Goal: Transaction & Acquisition: Book appointment/travel/reservation

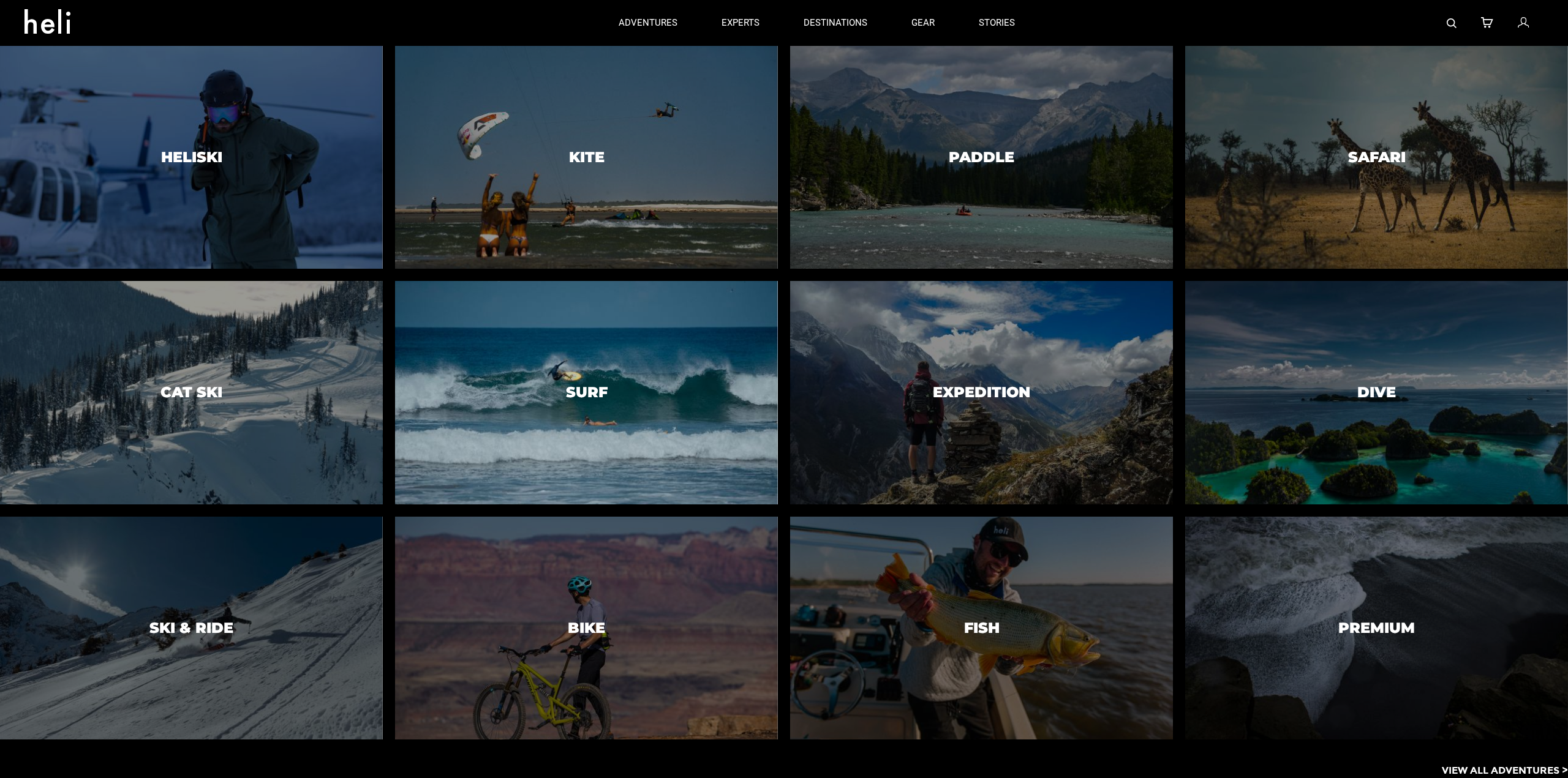
click at [552, 408] on div at bounding box center [587, 393] width 391 height 228
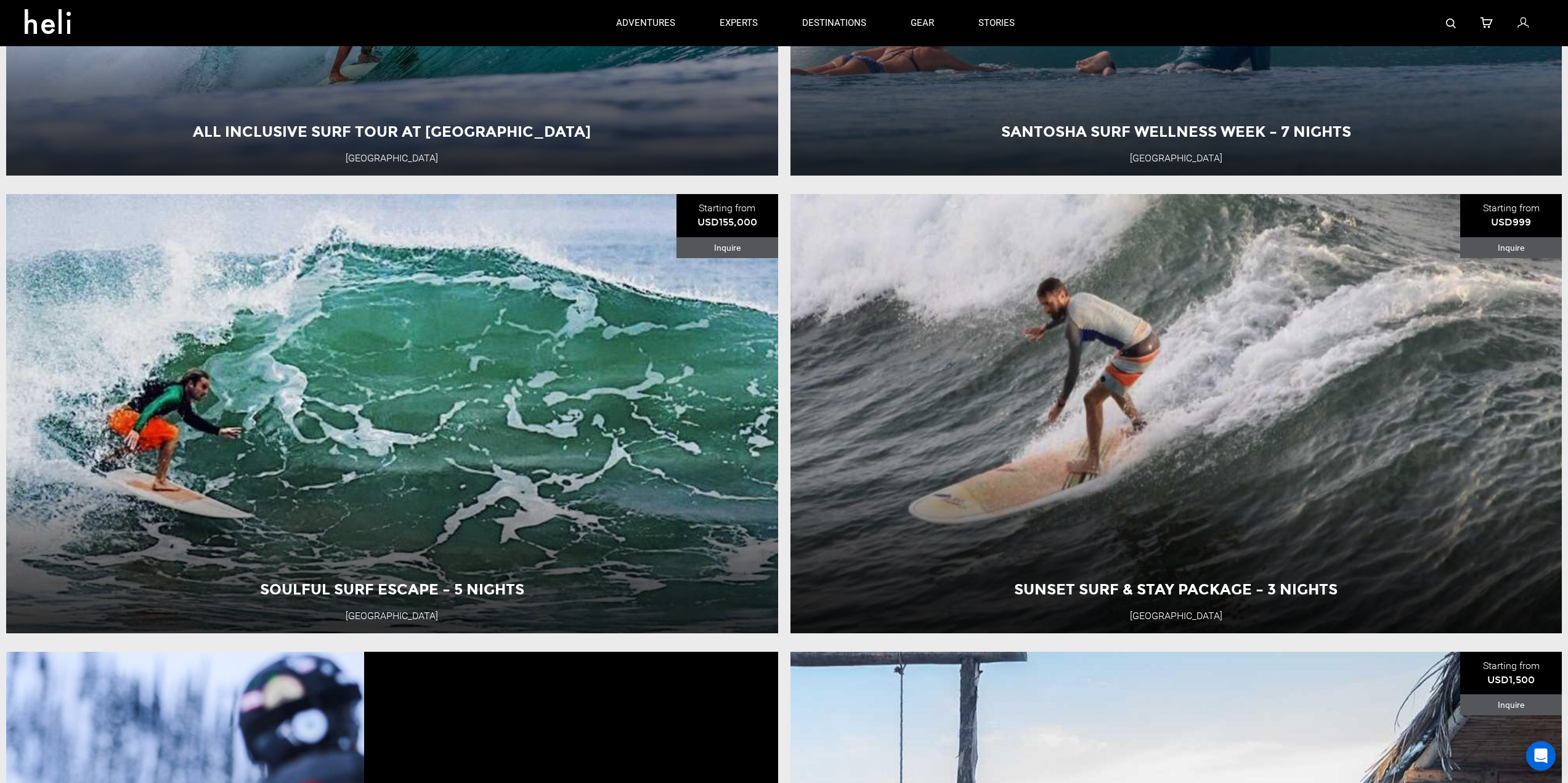
scroll to position [3204, 0]
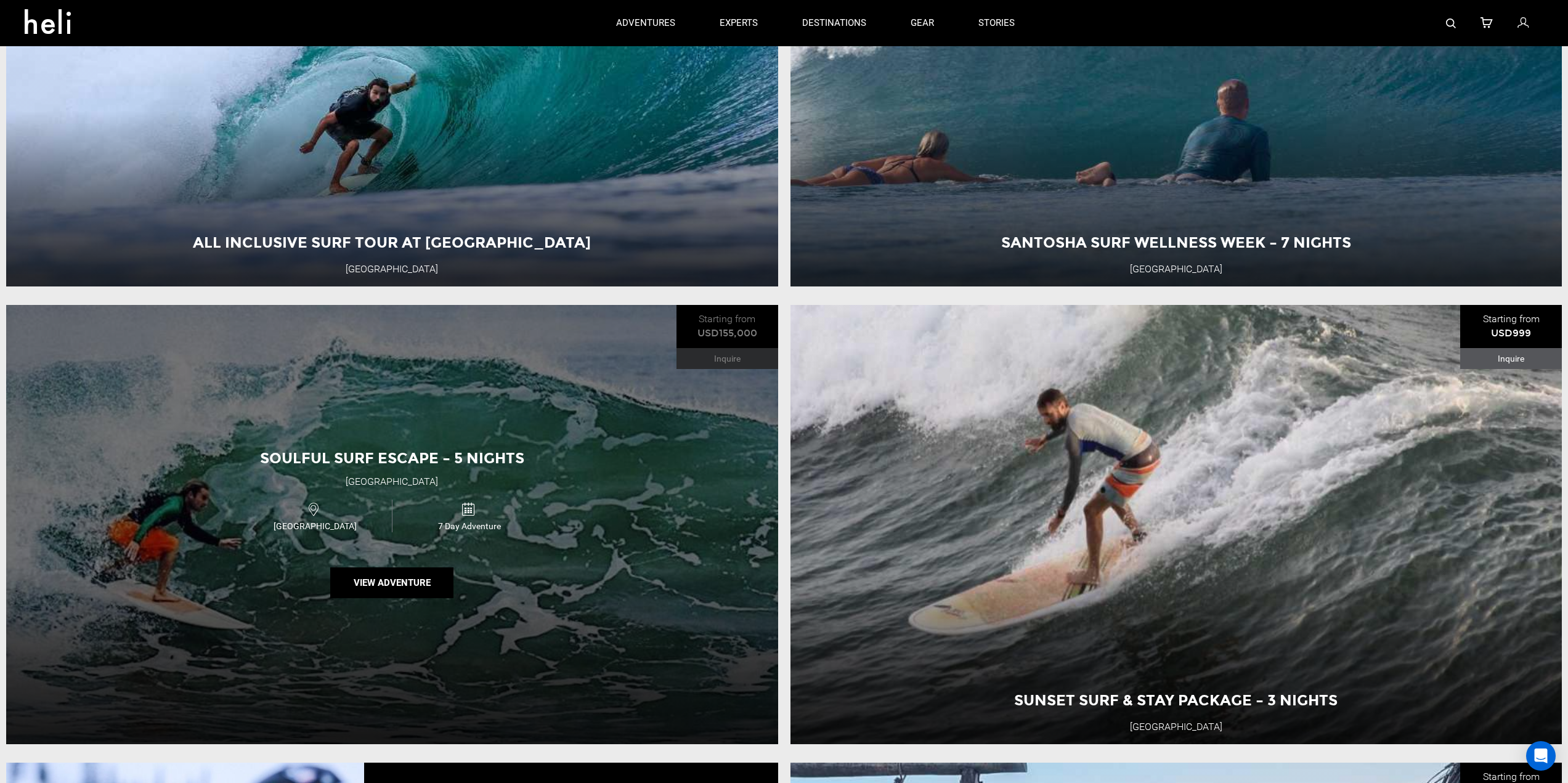
click at [638, 593] on div "Soulful Surf Escape – 5 Nights [GEOGRAPHIC_DATA] [GEOGRAPHIC_DATA] 7 Day Advent…" at bounding box center [392, 524] width 772 height 439
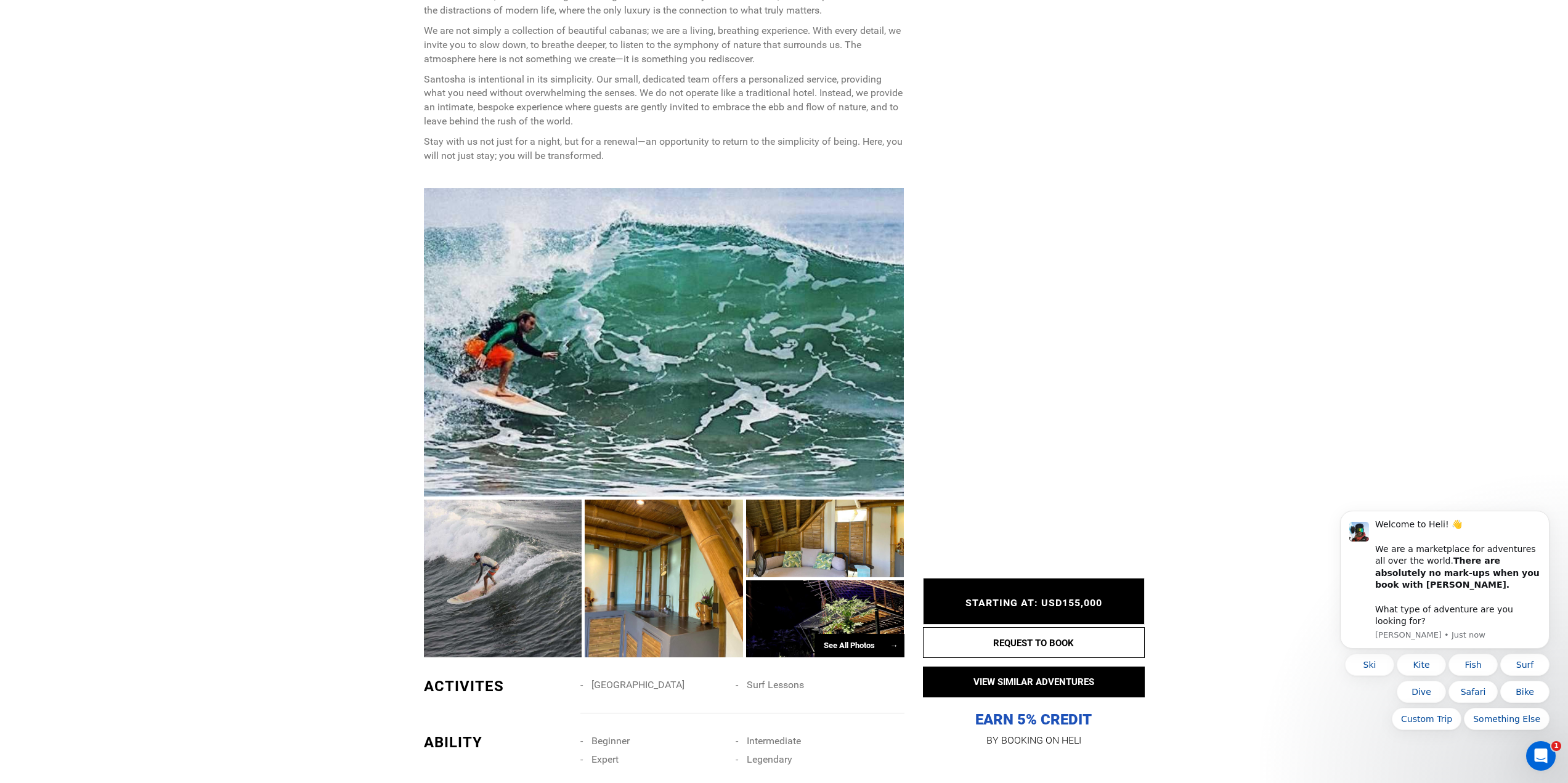
scroll to position [740, 0]
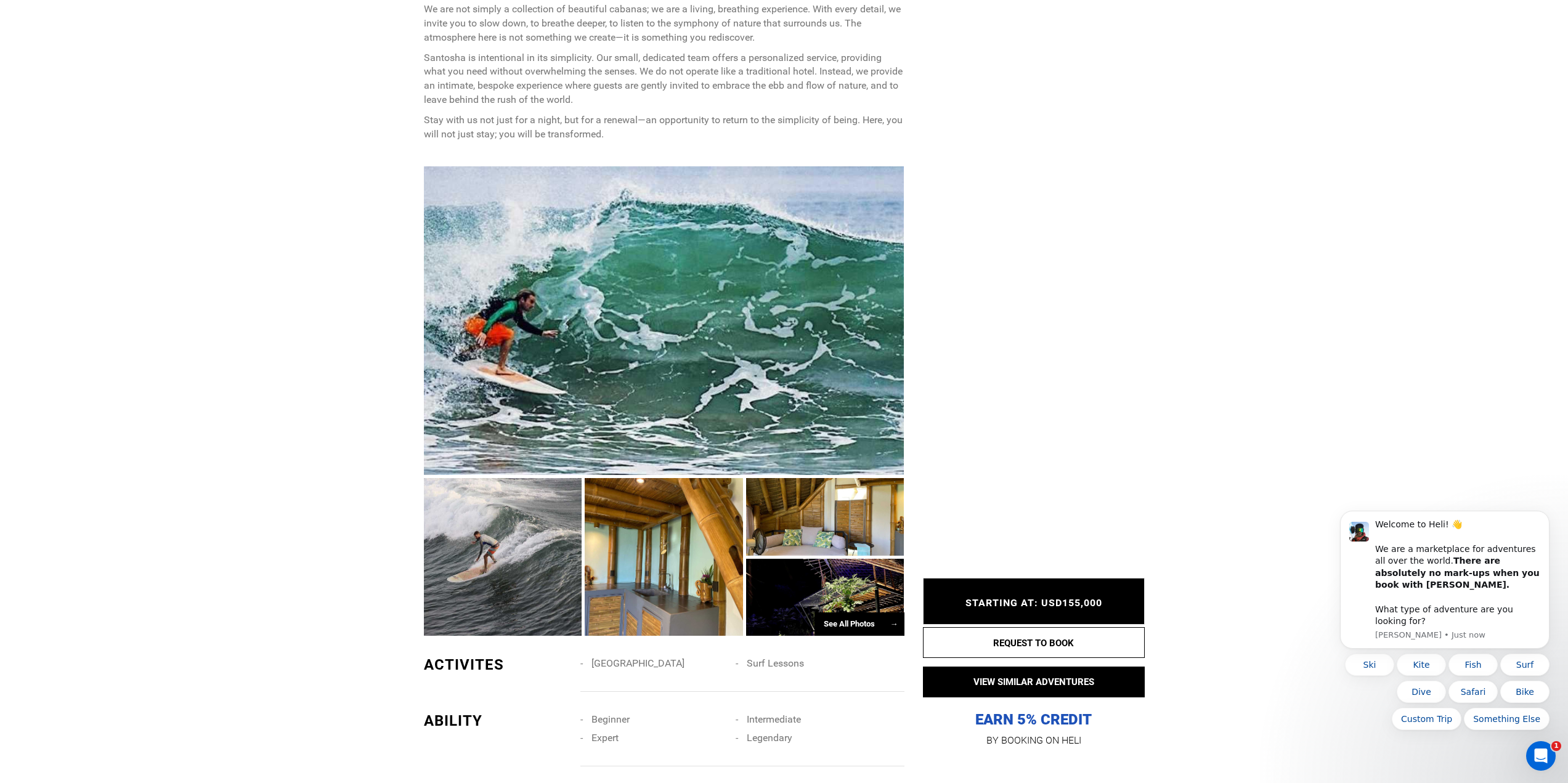
click at [585, 588] on div at bounding box center [663, 557] width 158 height 158
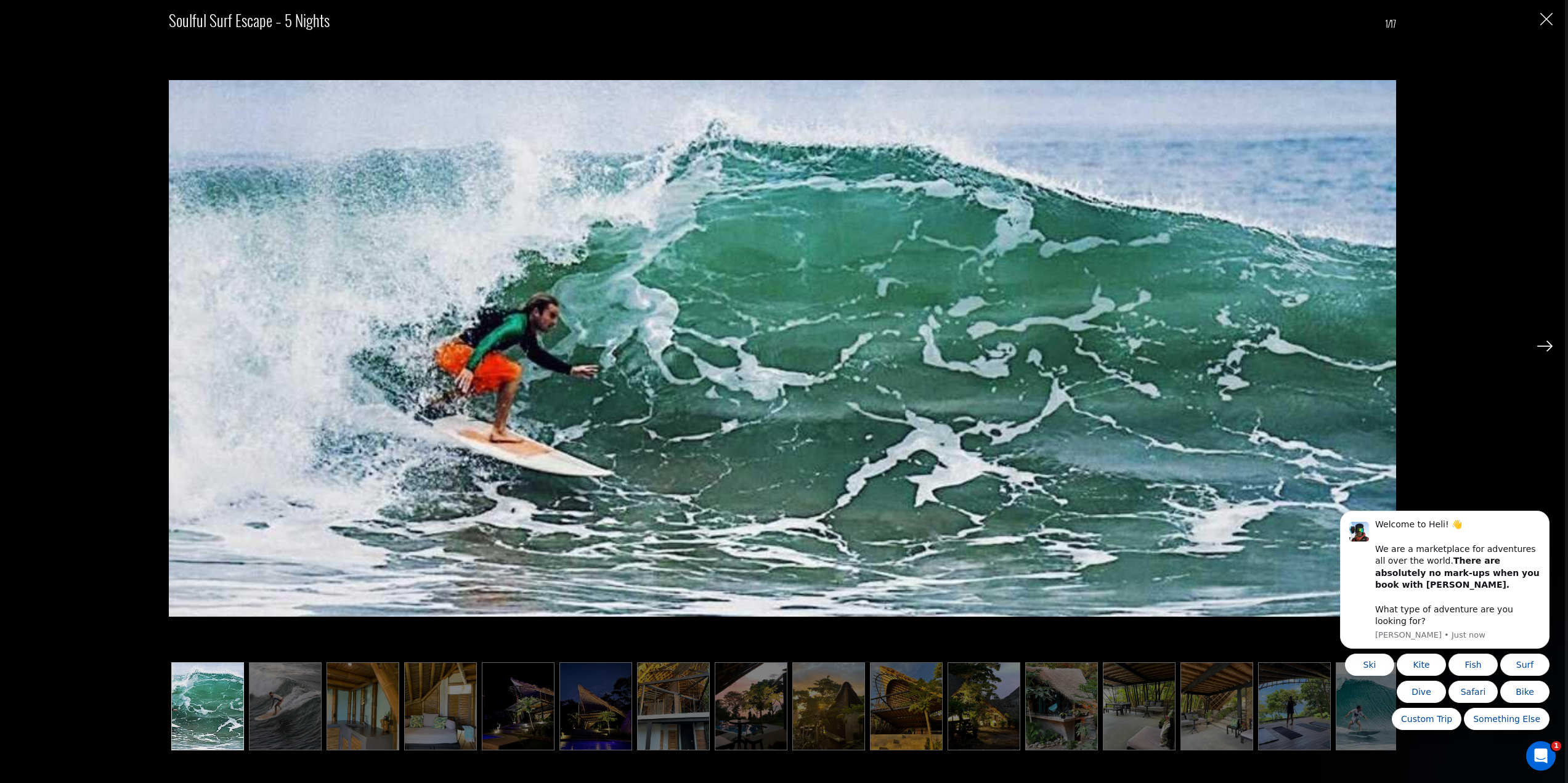
click at [1541, 348] on img at bounding box center [1545, 346] width 15 height 11
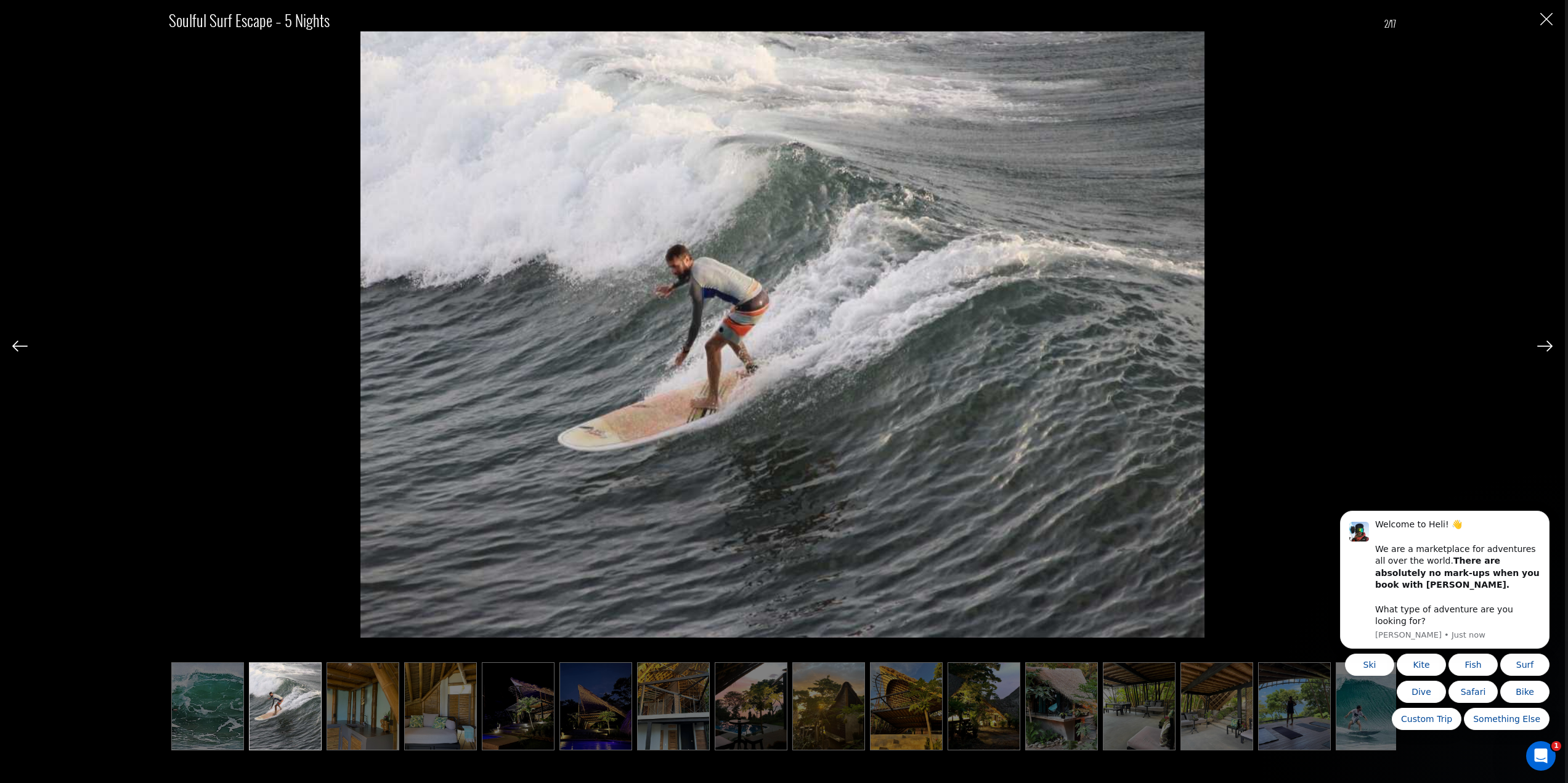
click at [1541, 348] on img at bounding box center [1545, 346] width 15 height 11
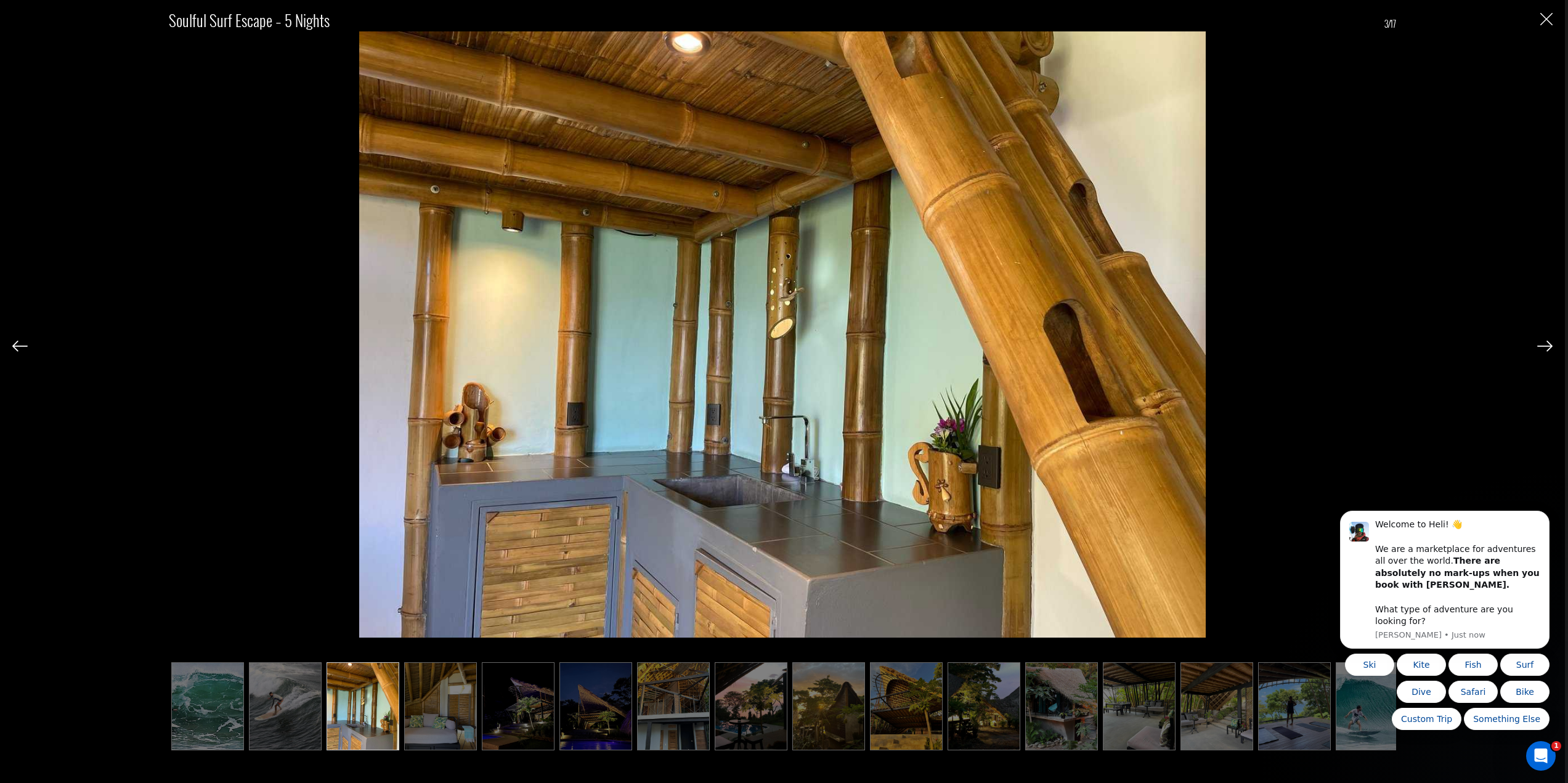
click at [1541, 348] on img at bounding box center [1545, 346] width 15 height 11
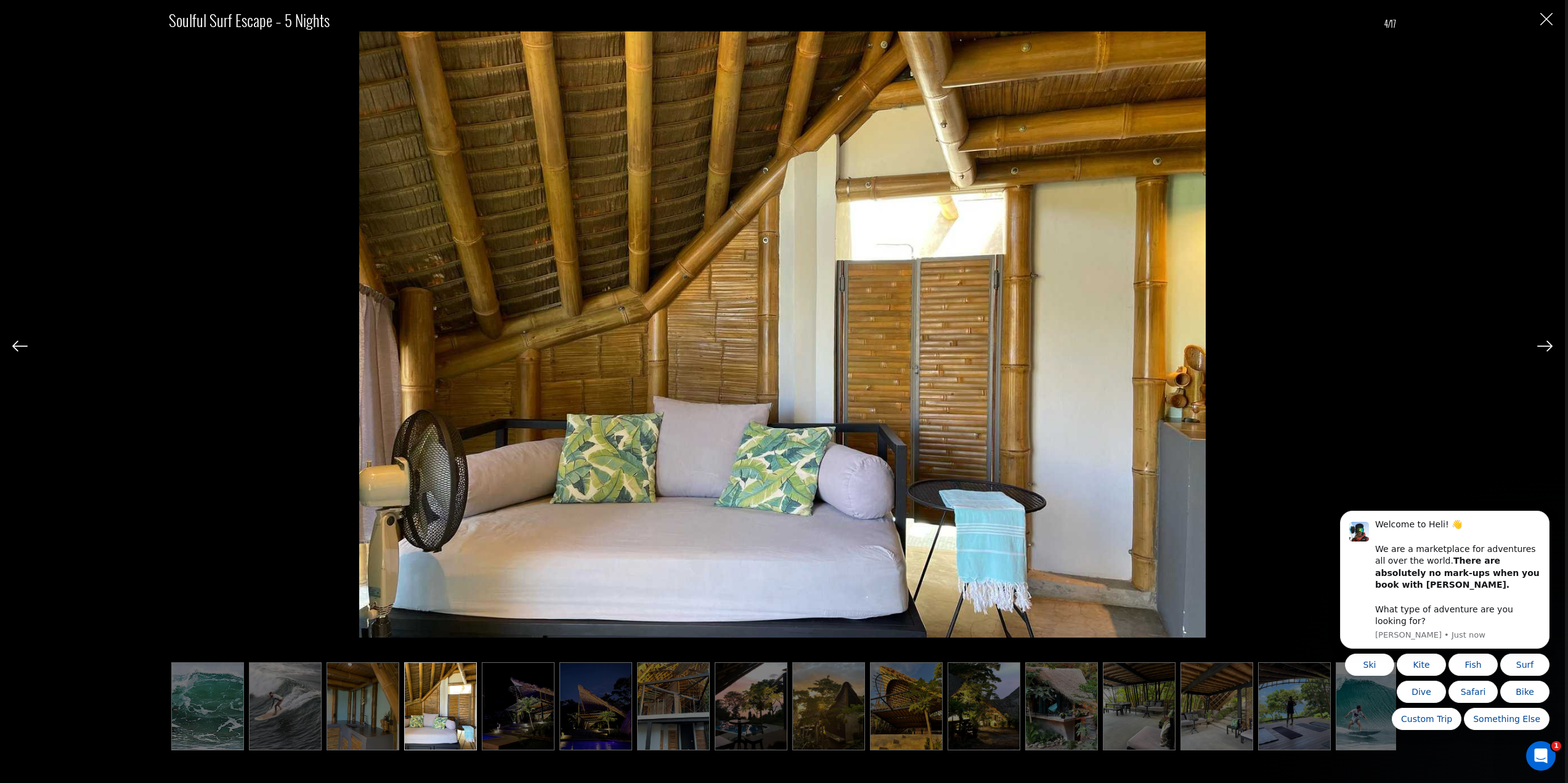
click at [1541, 348] on img at bounding box center [1545, 346] width 15 height 11
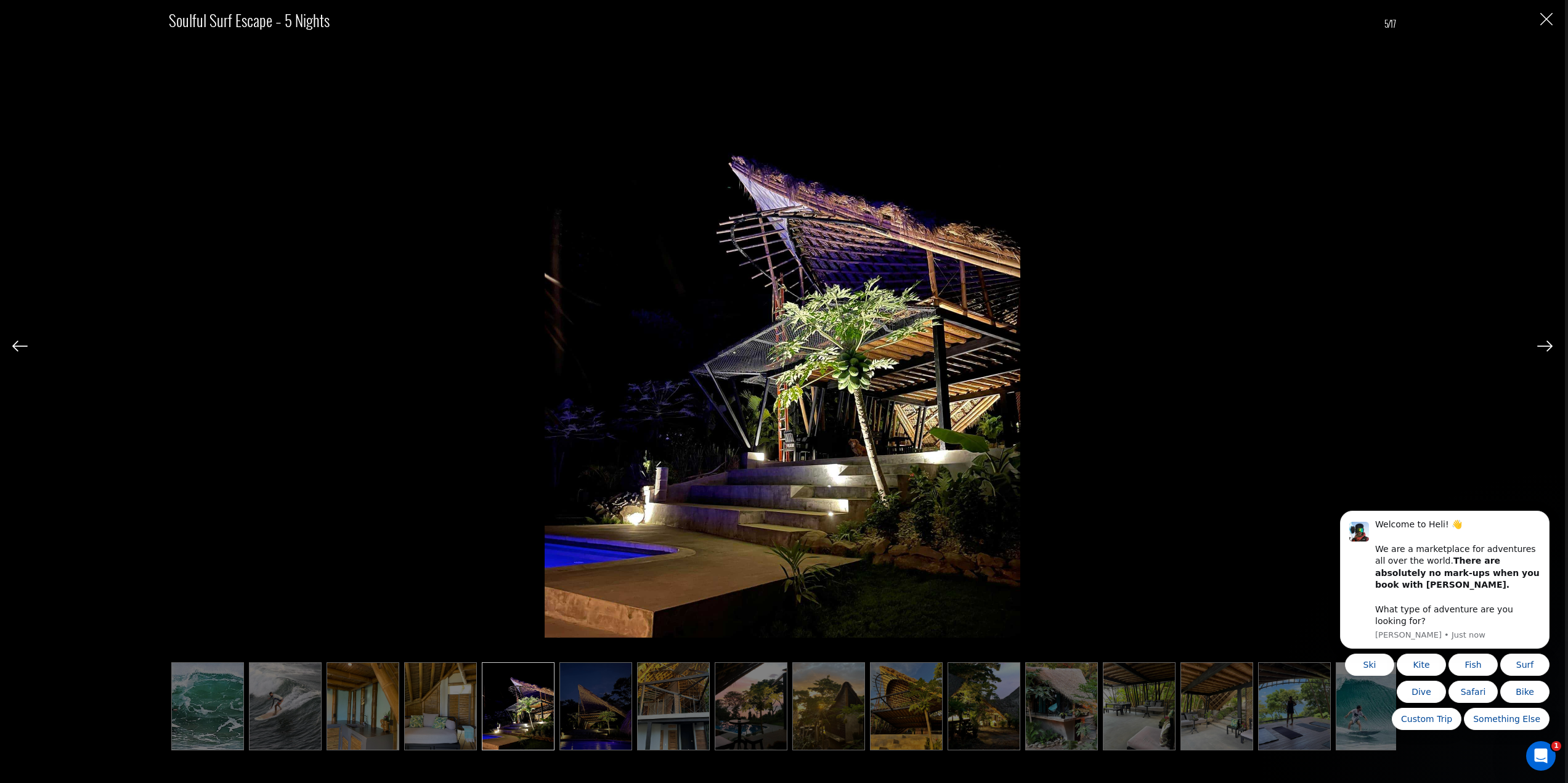
click at [1541, 348] on img at bounding box center [1545, 346] width 15 height 11
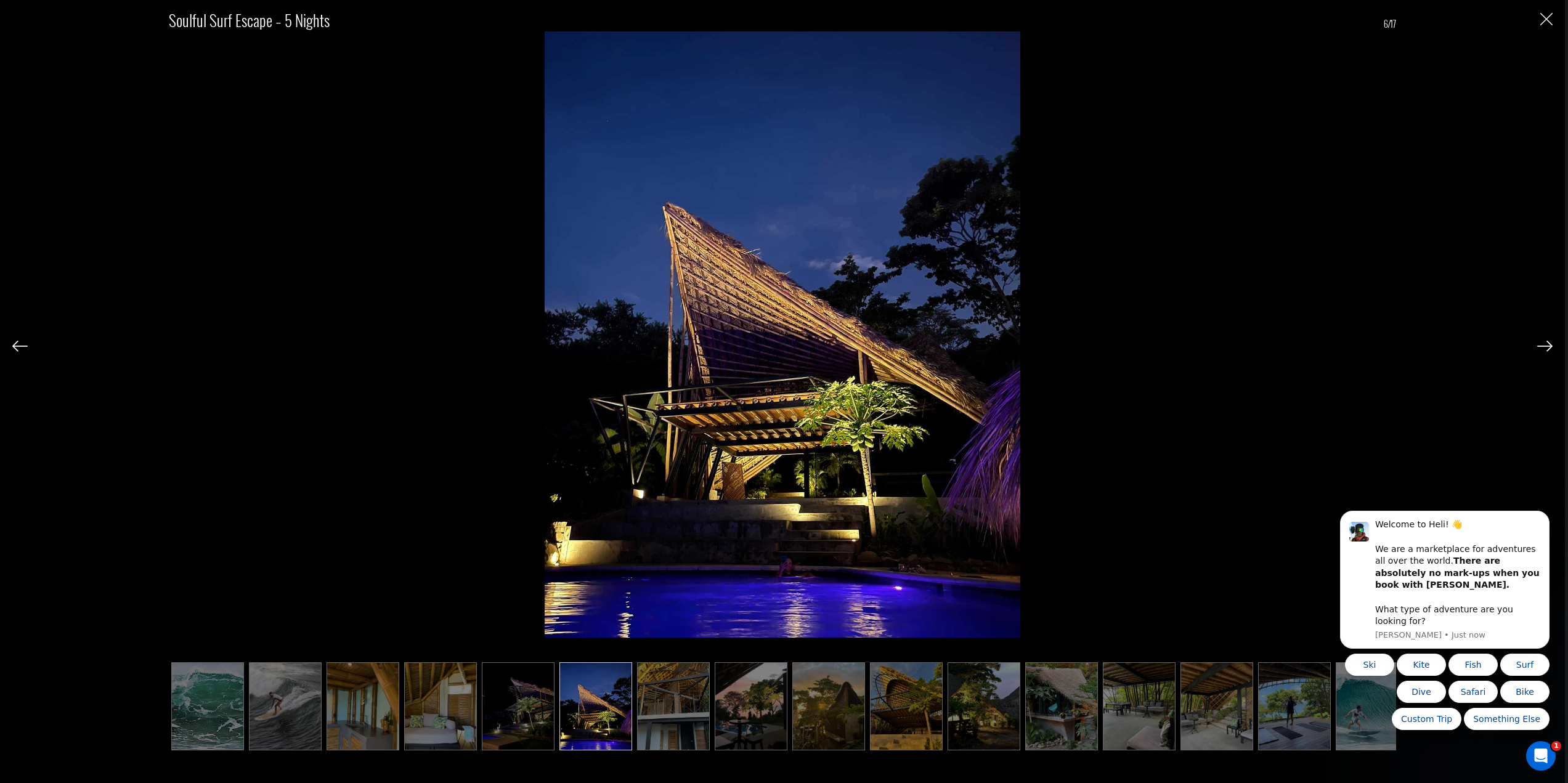
click at [1541, 348] on img at bounding box center [1545, 346] width 15 height 11
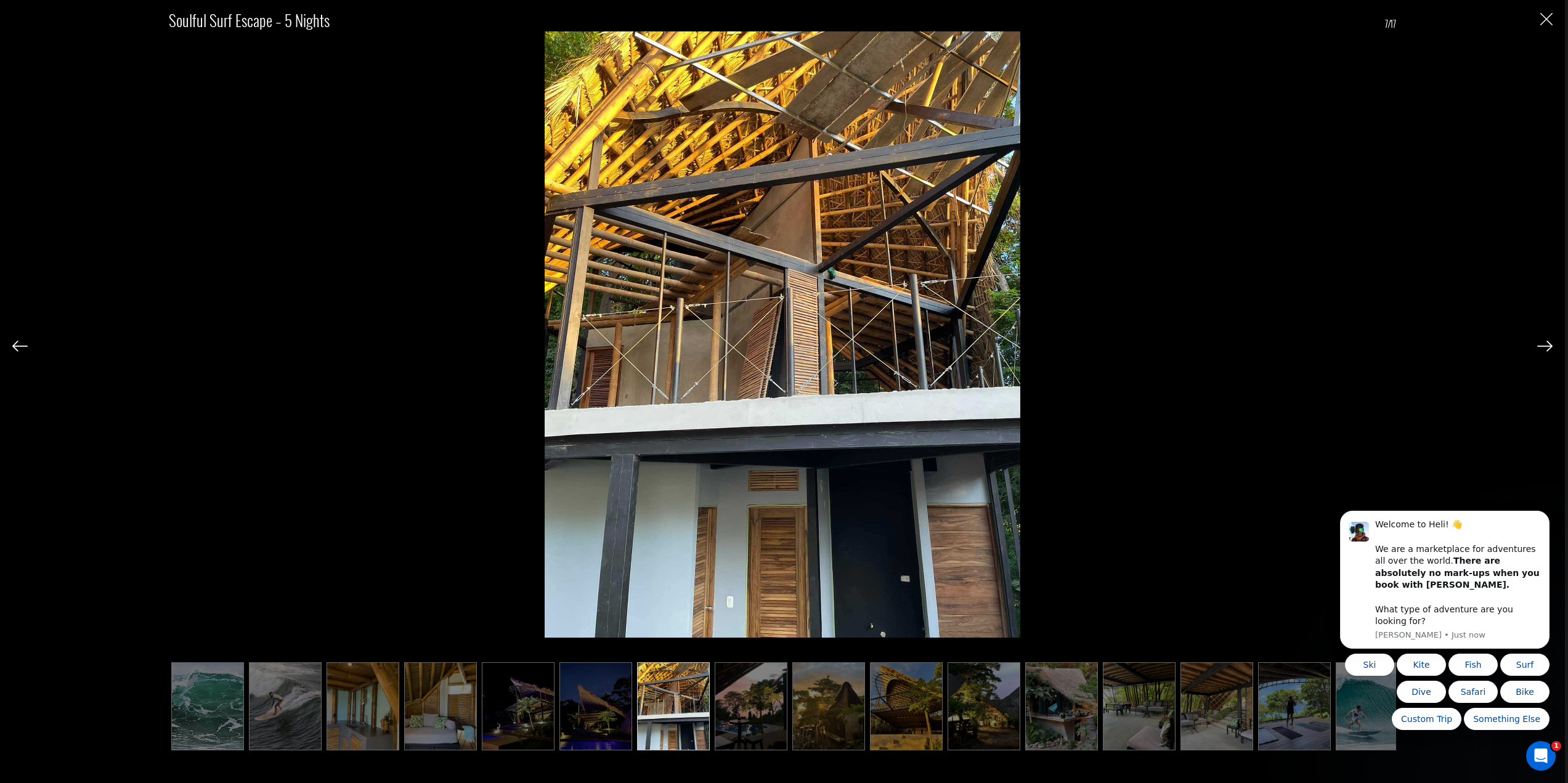
click at [1541, 348] on img at bounding box center [1545, 346] width 15 height 11
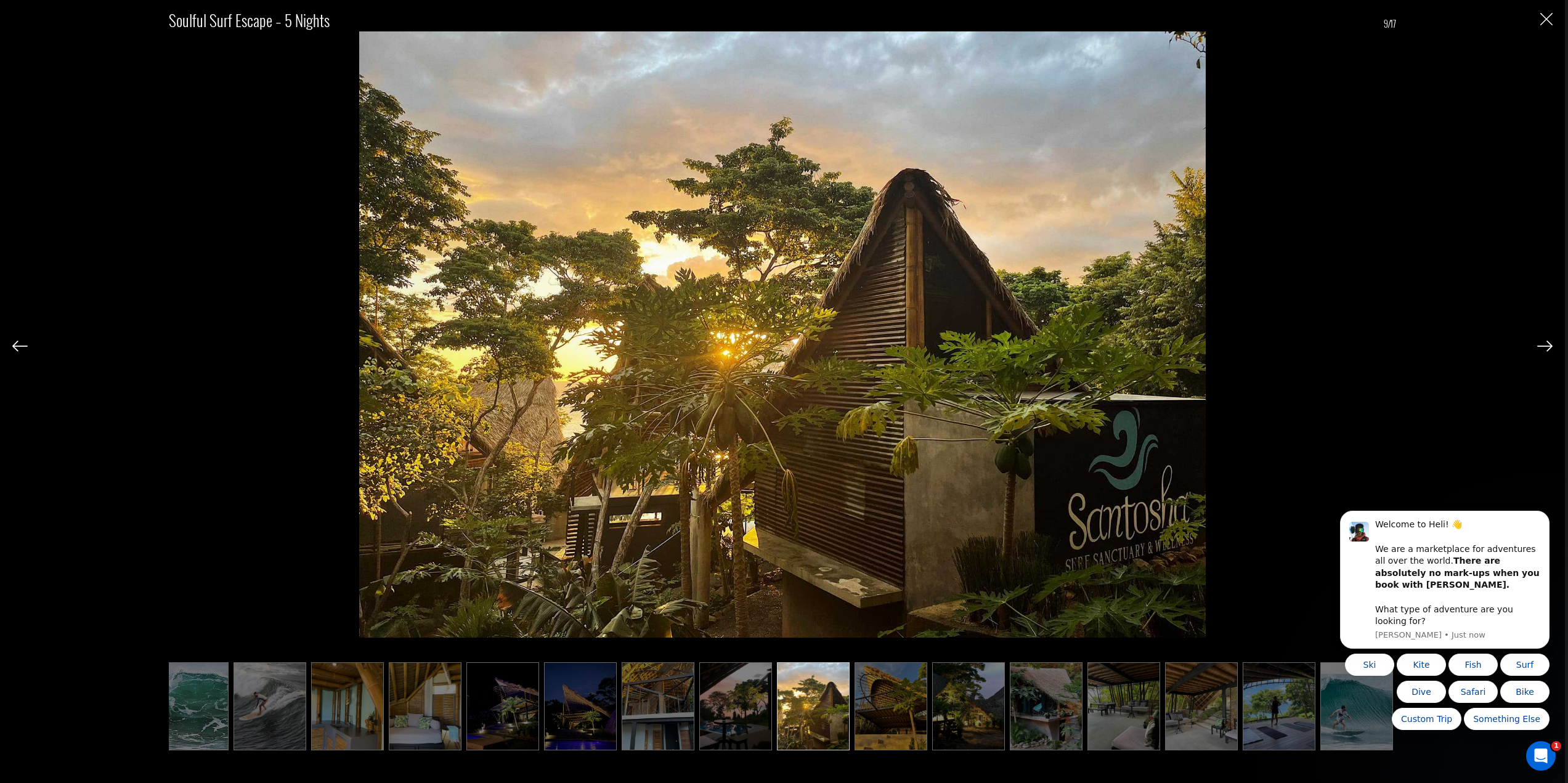
click at [1541, 348] on img at bounding box center [1545, 346] width 15 height 11
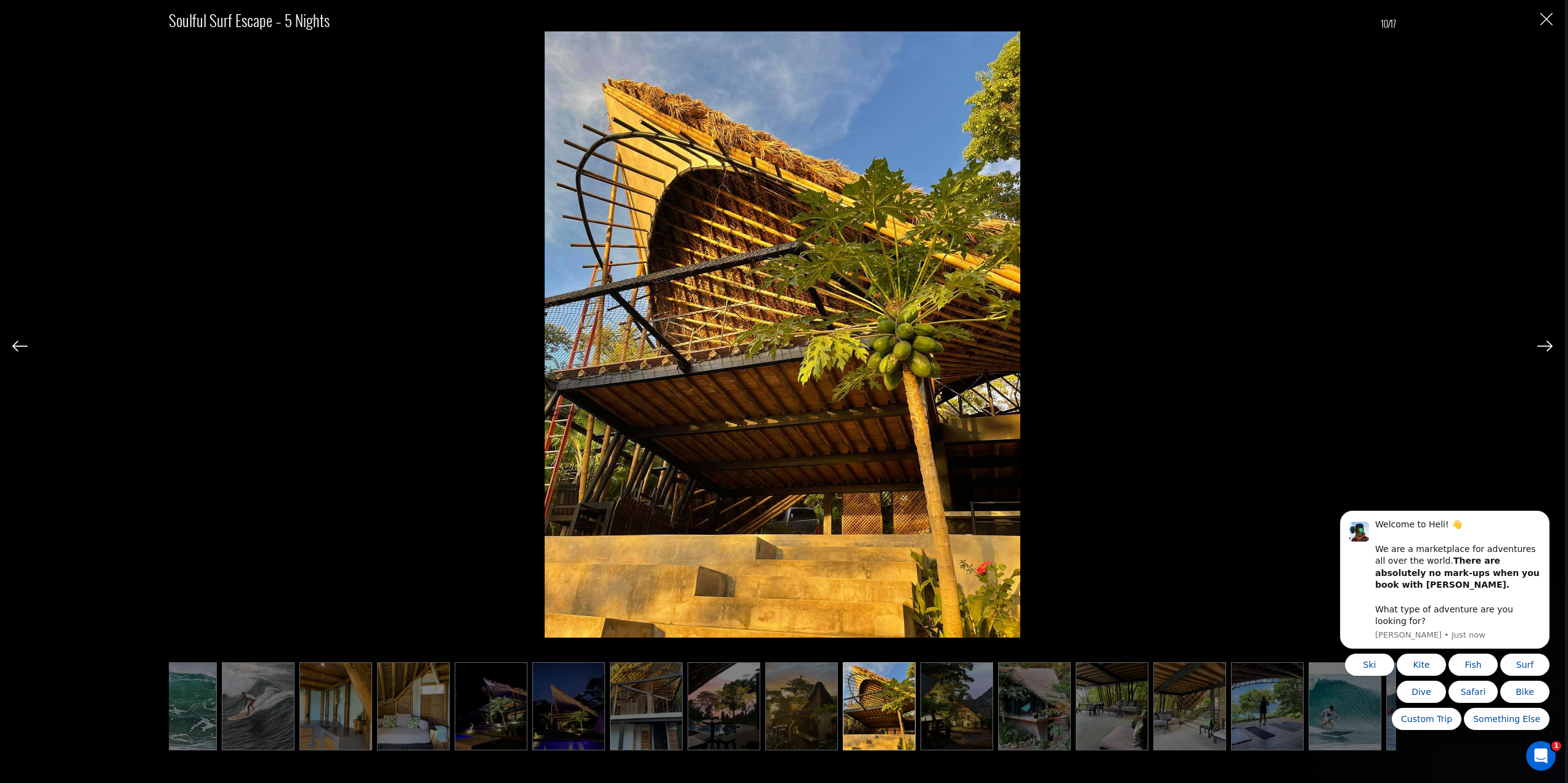
click at [1541, 348] on img at bounding box center [1545, 346] width 15 height 11
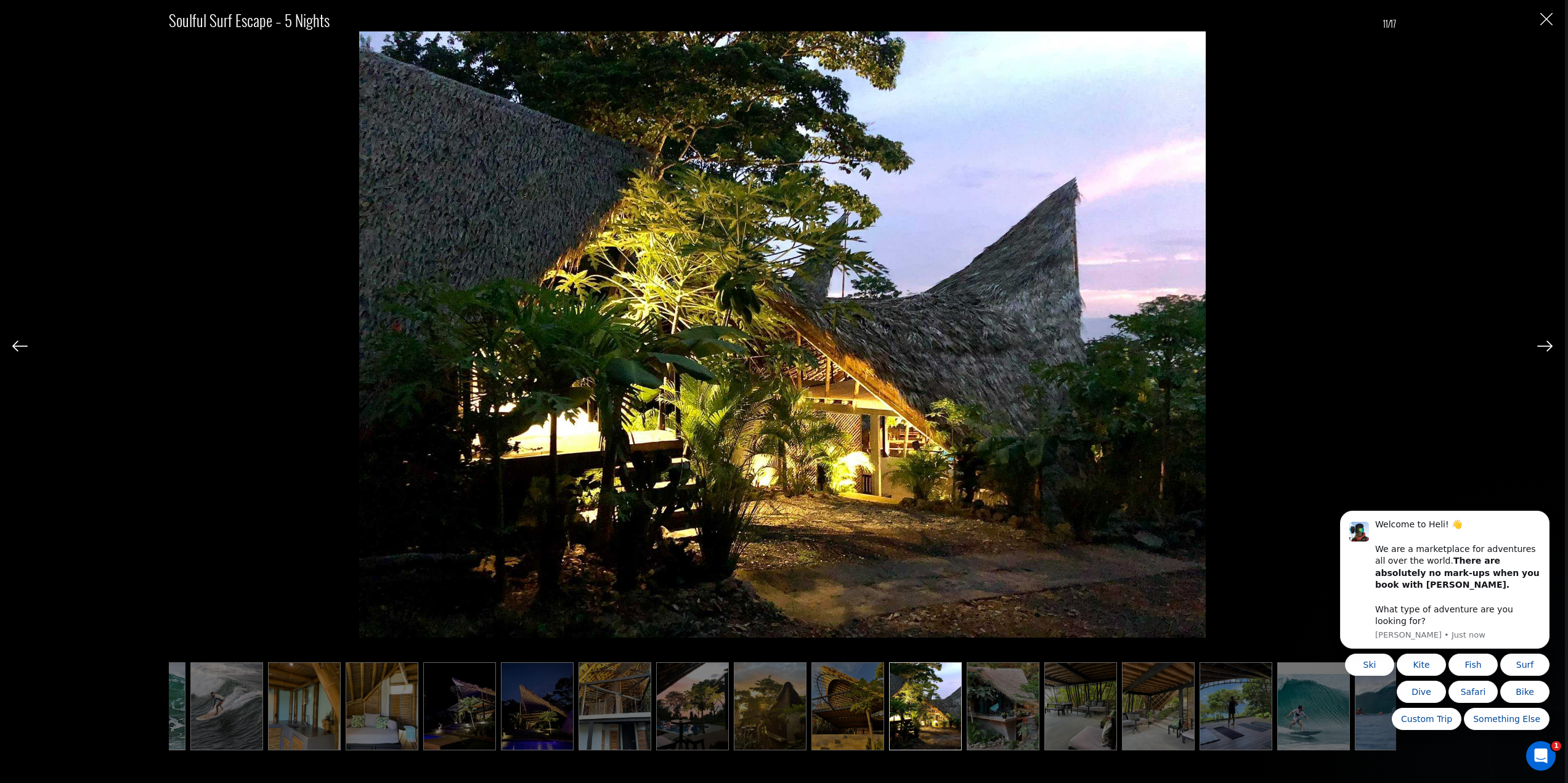
click at [1541, 348] on img at bounding box center [1545, 346] width 15 height 11
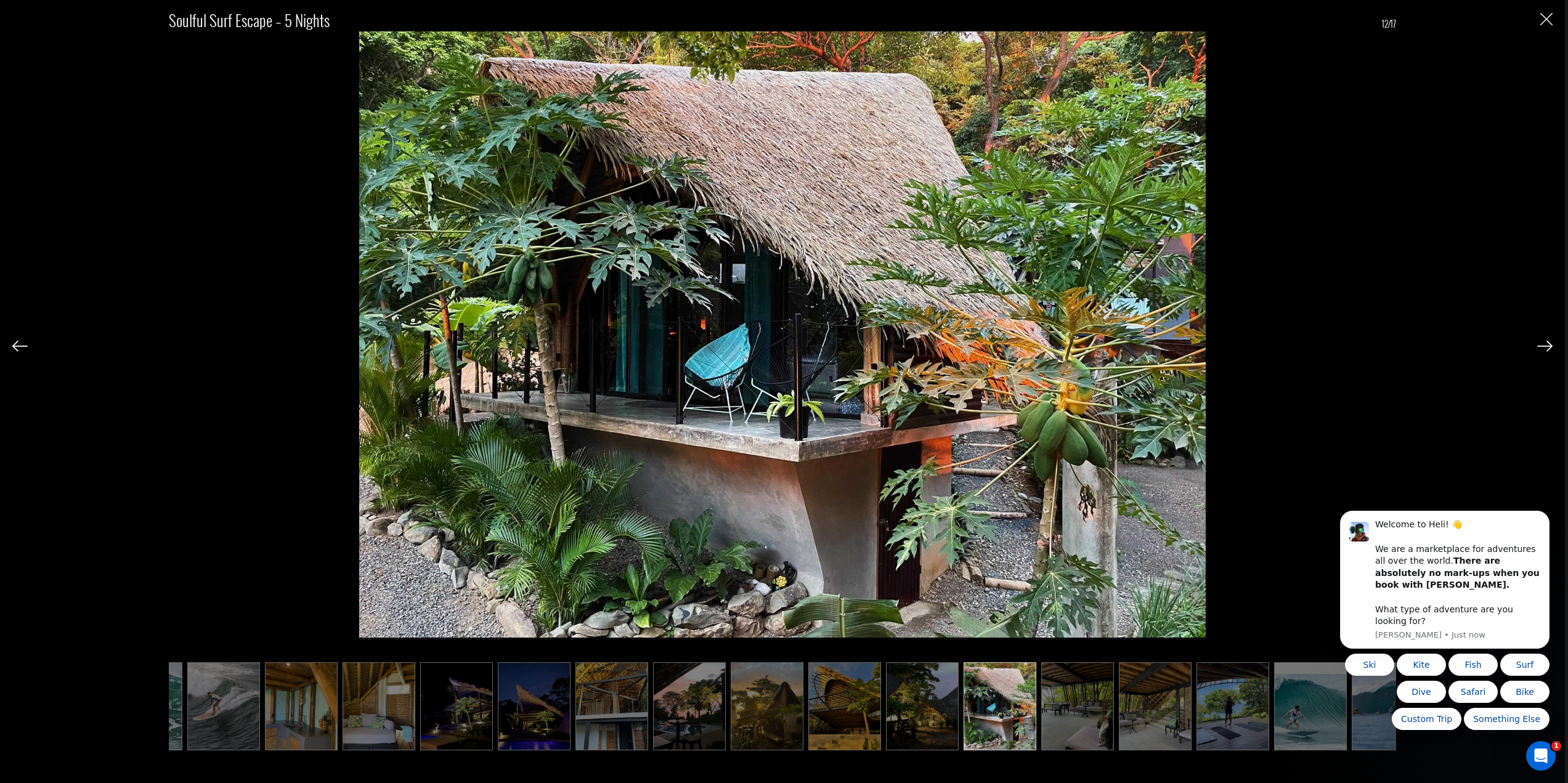
click at [1541, 348] on img at bounding box center [1545, 346] width 15 height 11
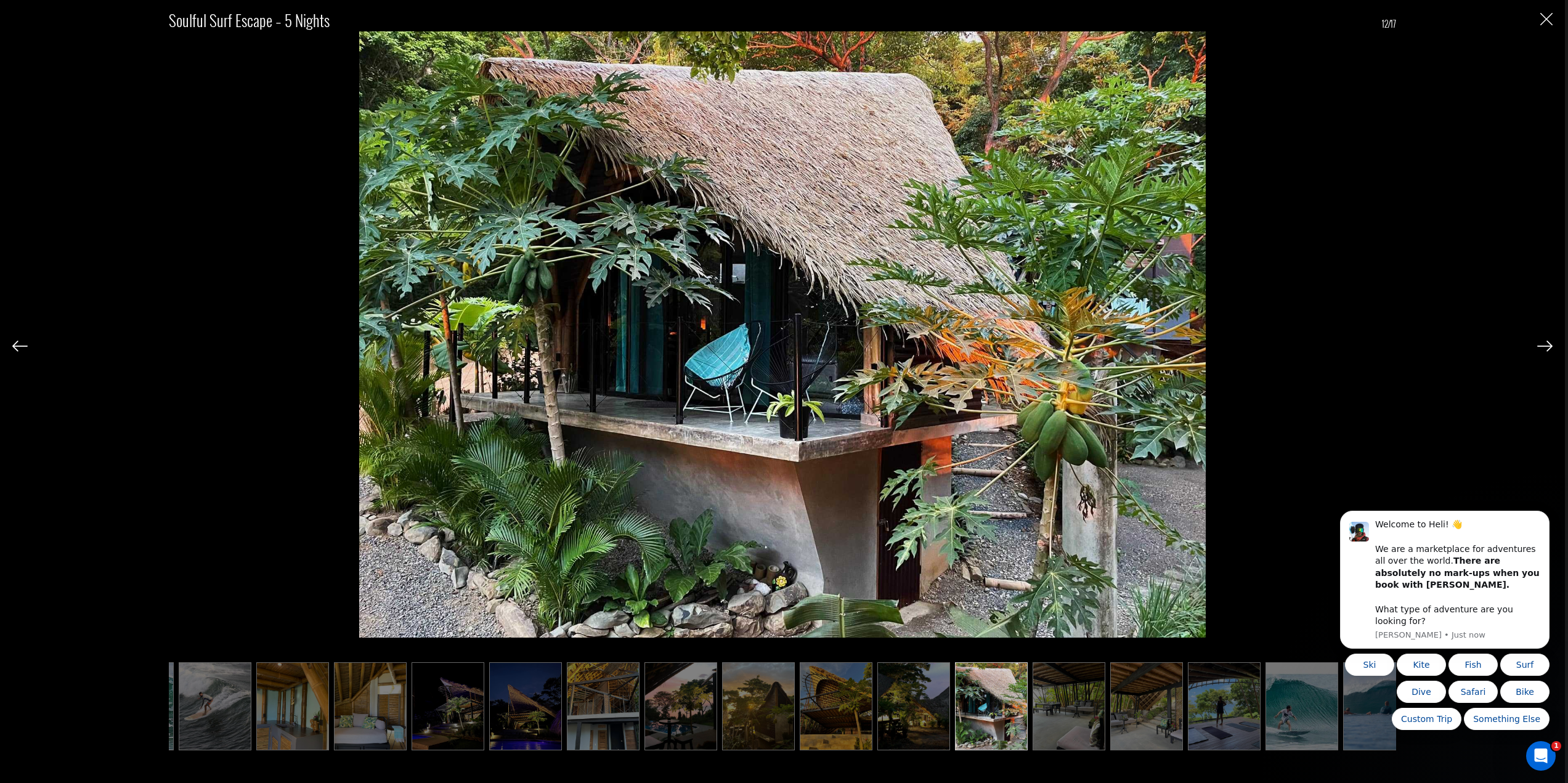
click at [1541, 348] on img at bounding box center [1545, 346] width 15 height 11
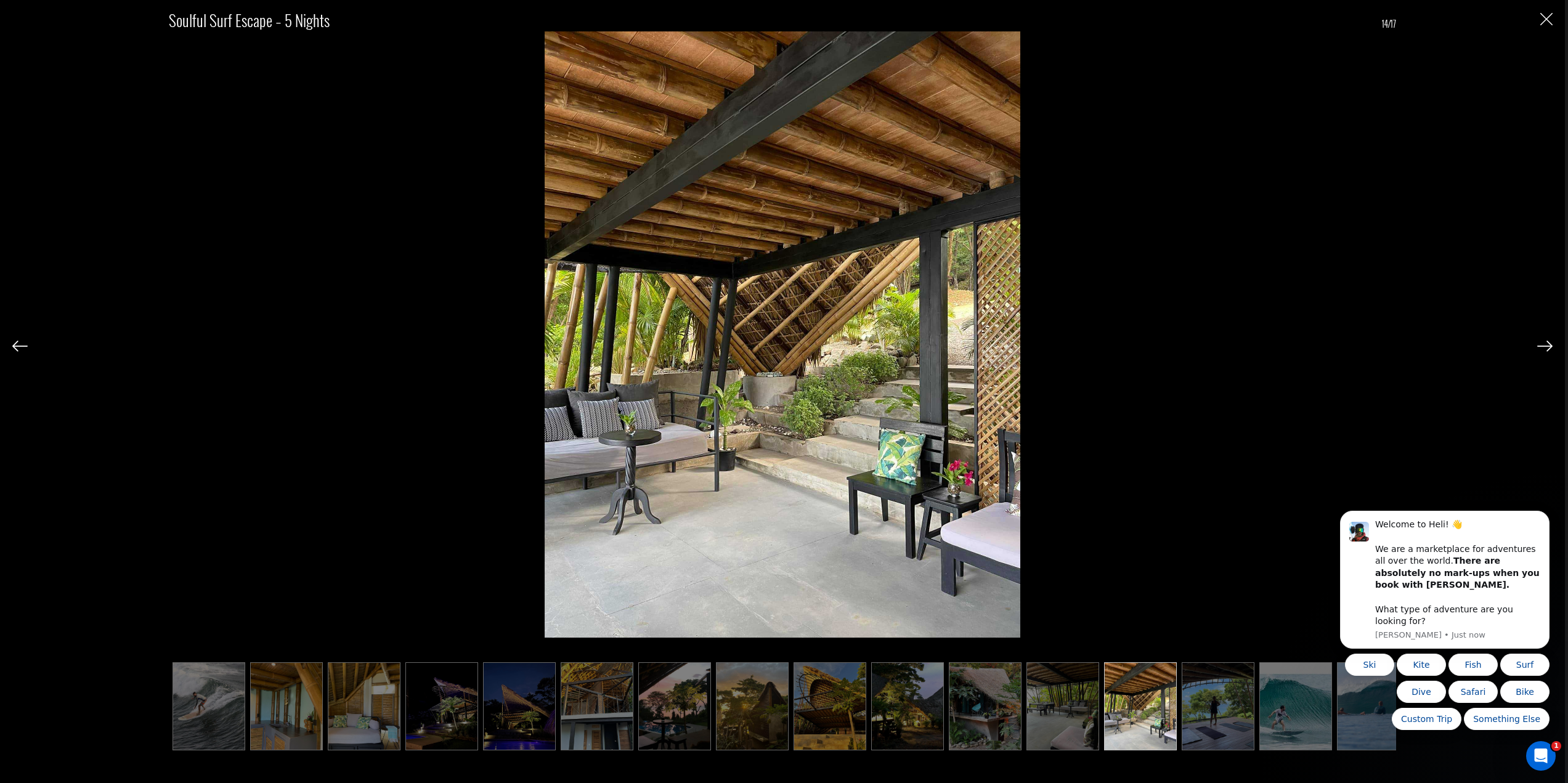
click at [1541, 348] on img at bounding box center [1545, 346] width 15 height 11
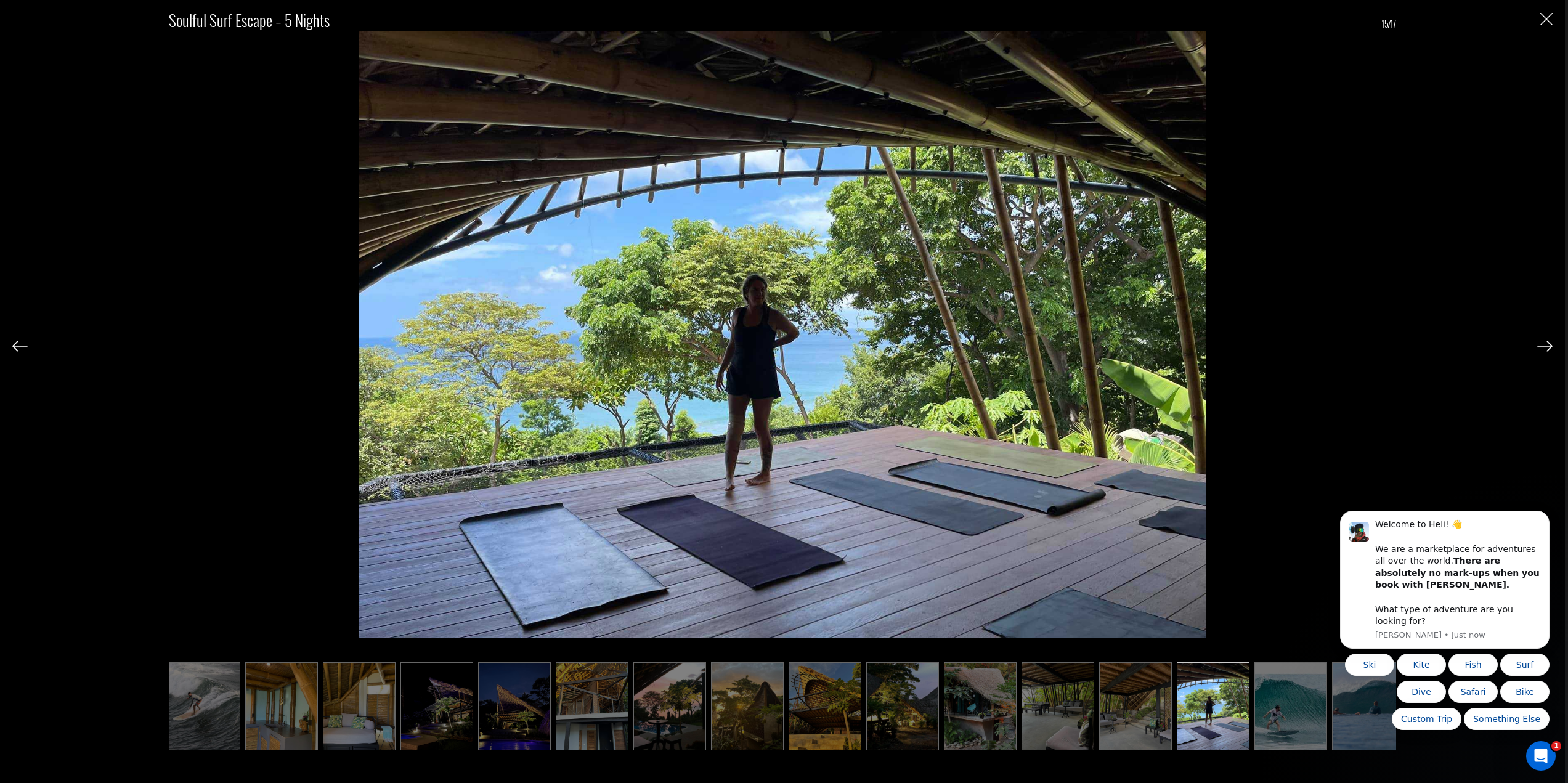
click at [1541, 348] on img at bounding box center [1545, 346] width 15 height 11
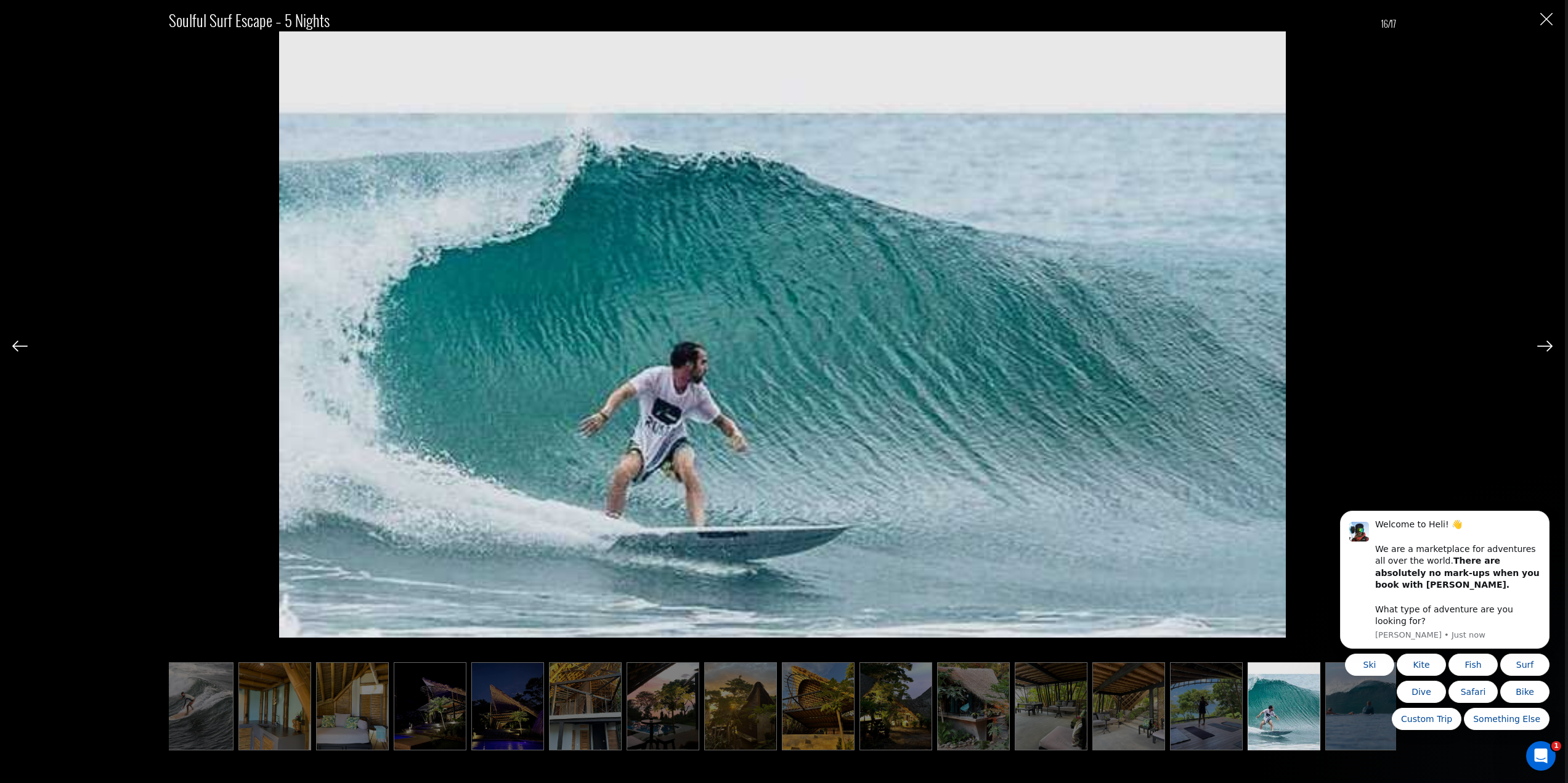
scroll to position [0, 92]
click at [1541, 348] on img at bounding box center [1545, 346] width 15 height 11
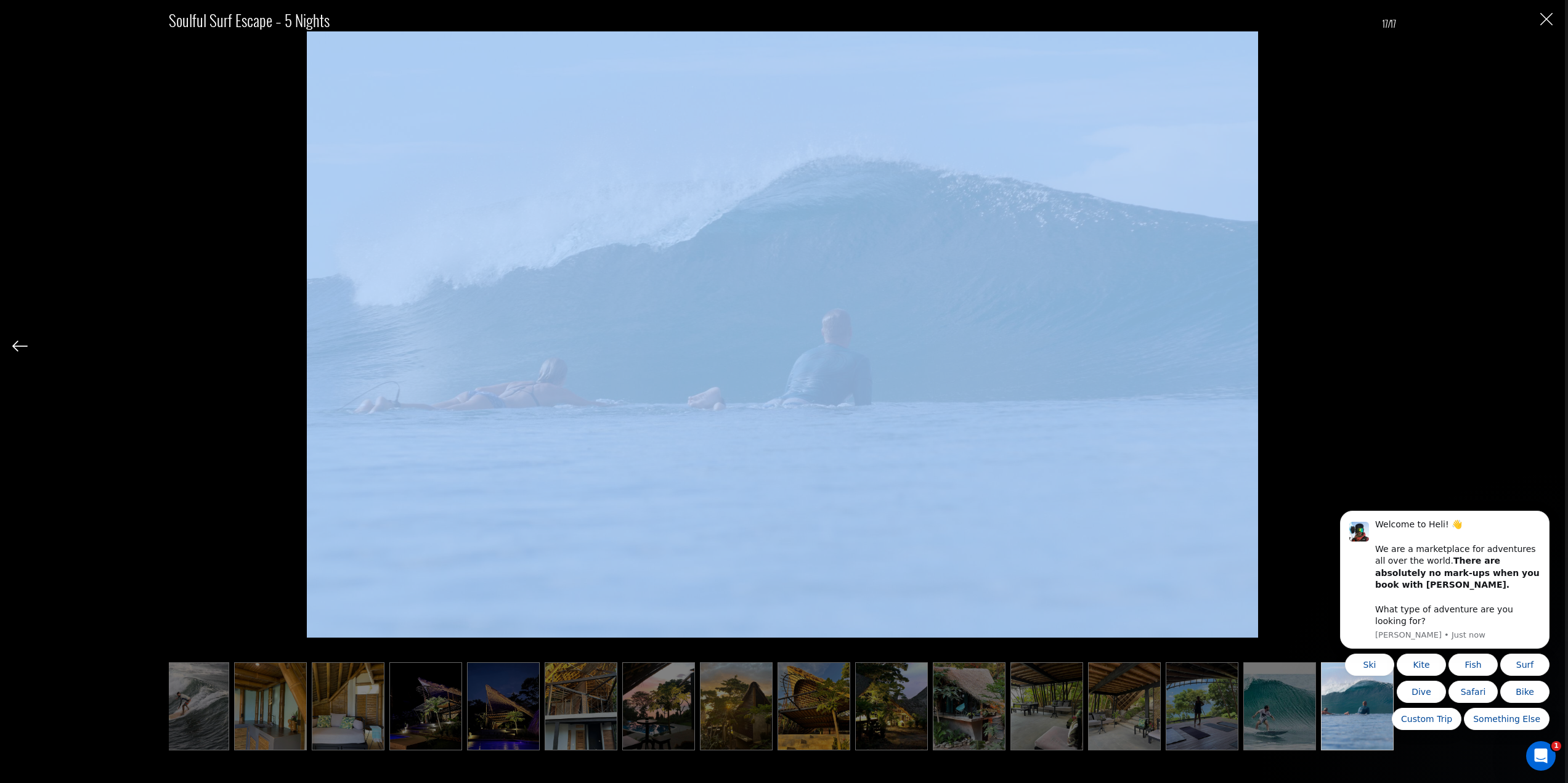
click at [1541, 348] on div "Soulful Surf Escape – 5 Nights 17/17" at bounding box center [782, 372] width 1540 height 744
